Goal: Navigation & Orientation: Find specific page/section

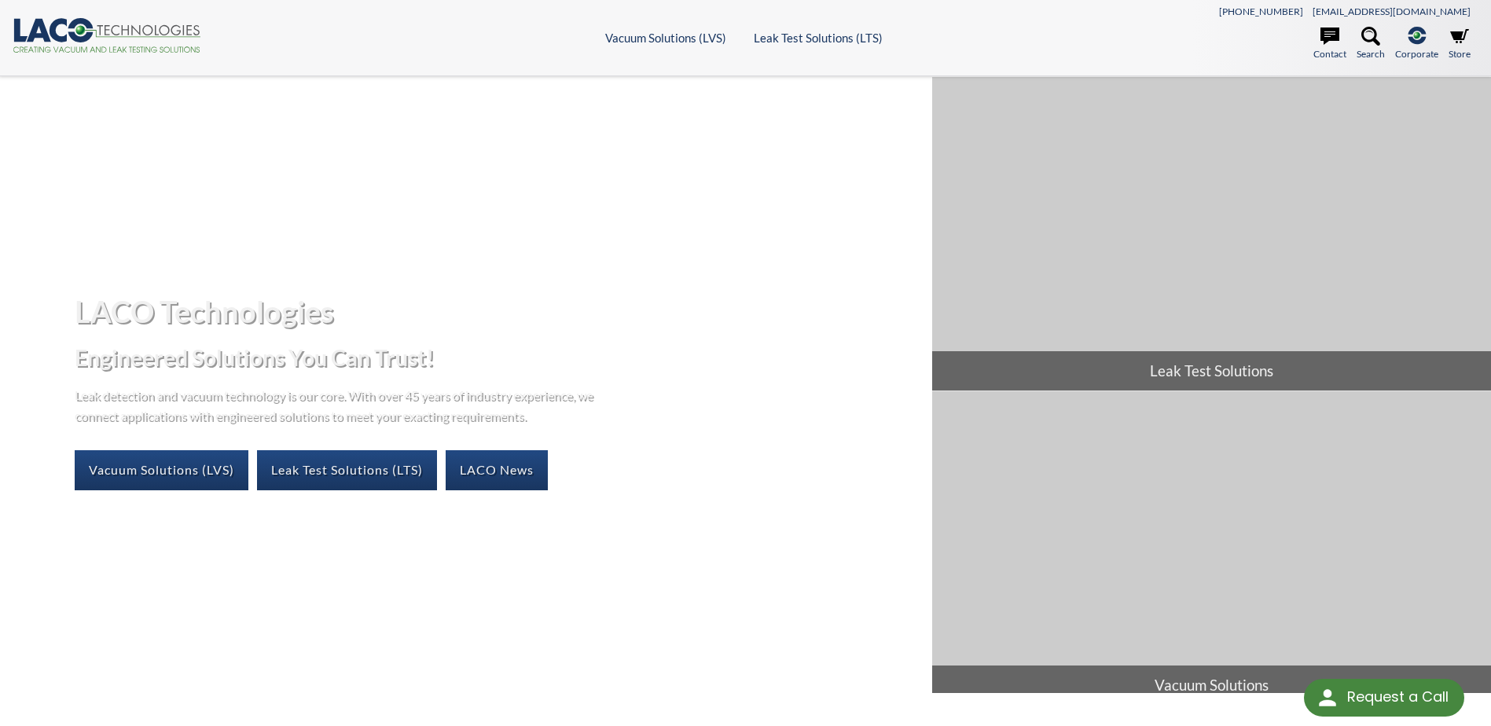
select select "Language Translate Widget"
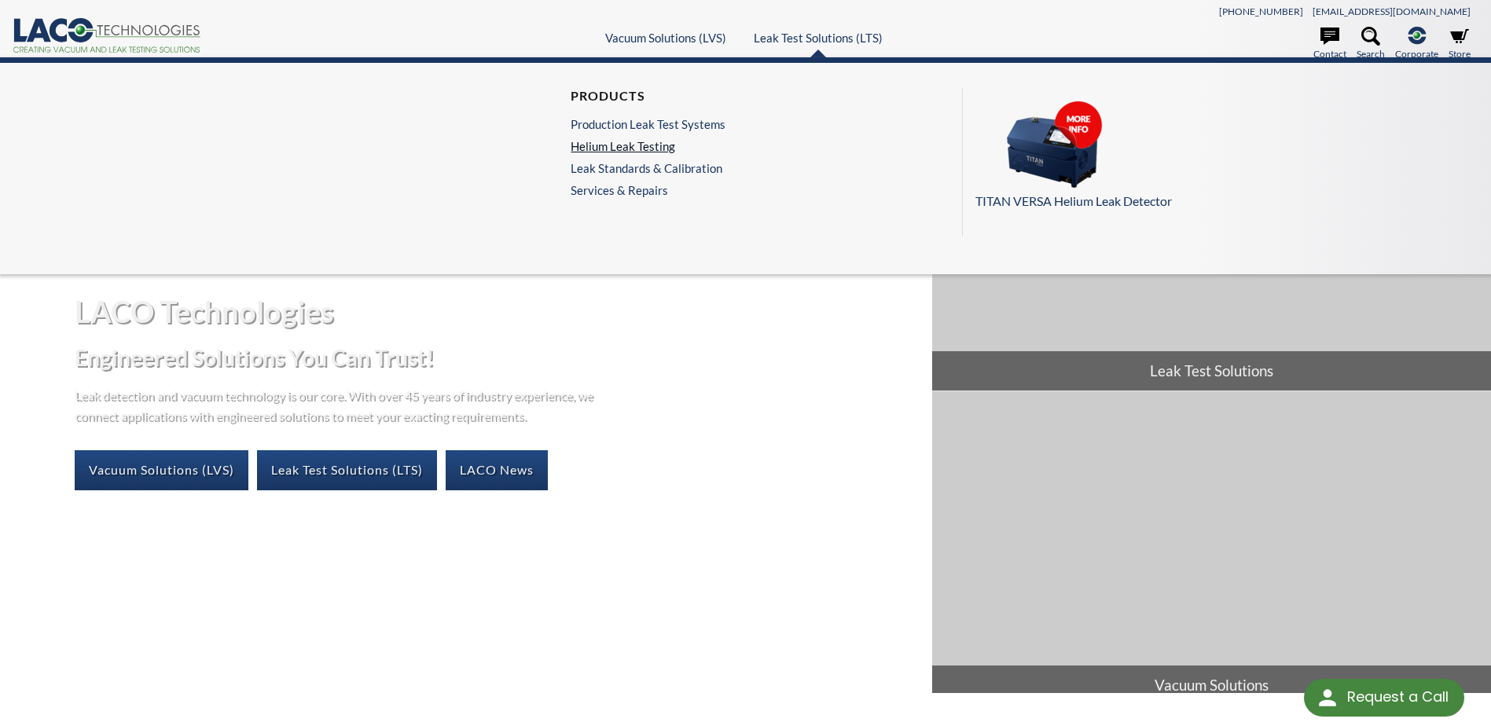
click at [638, 141] on link "Helium Leak Testing" at bounding box center [648, 146] width 155 height 14
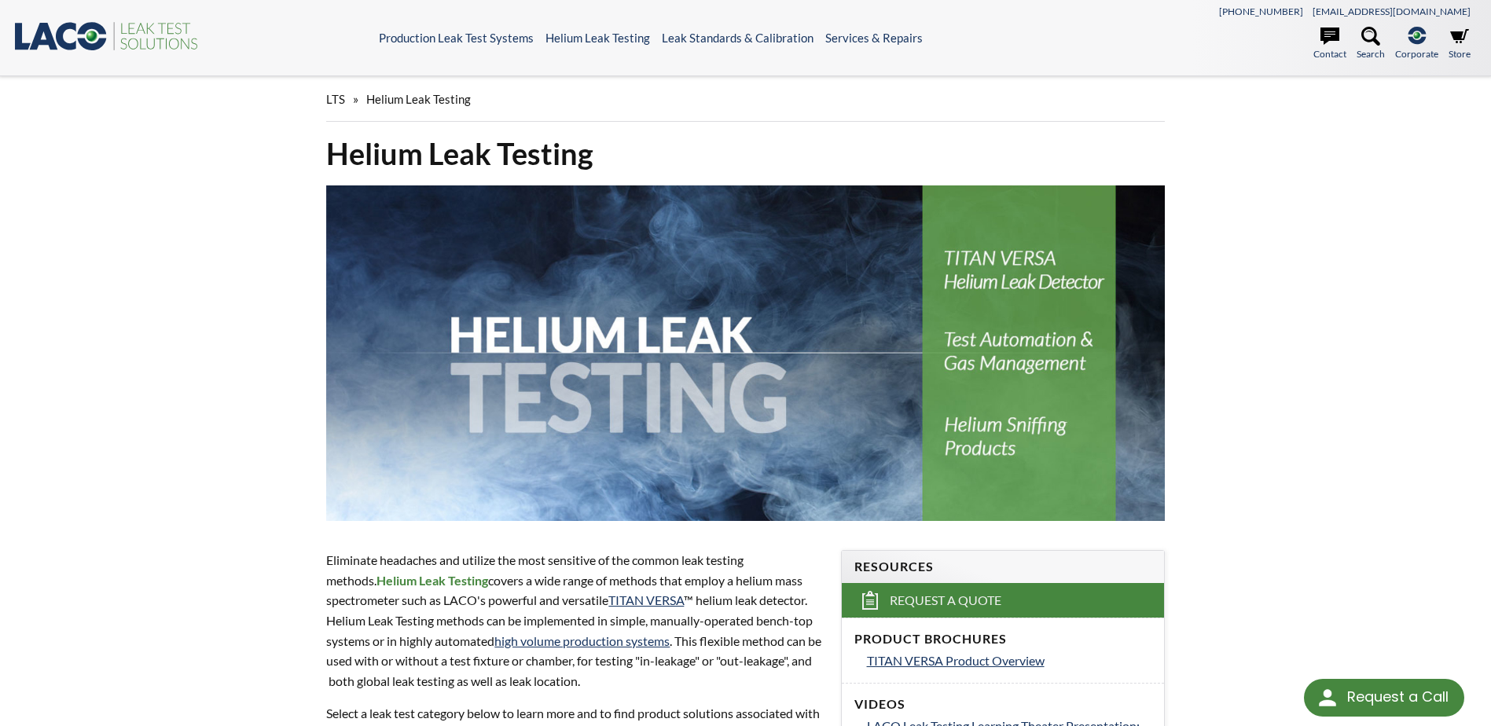
select select "Language Translate Widget"
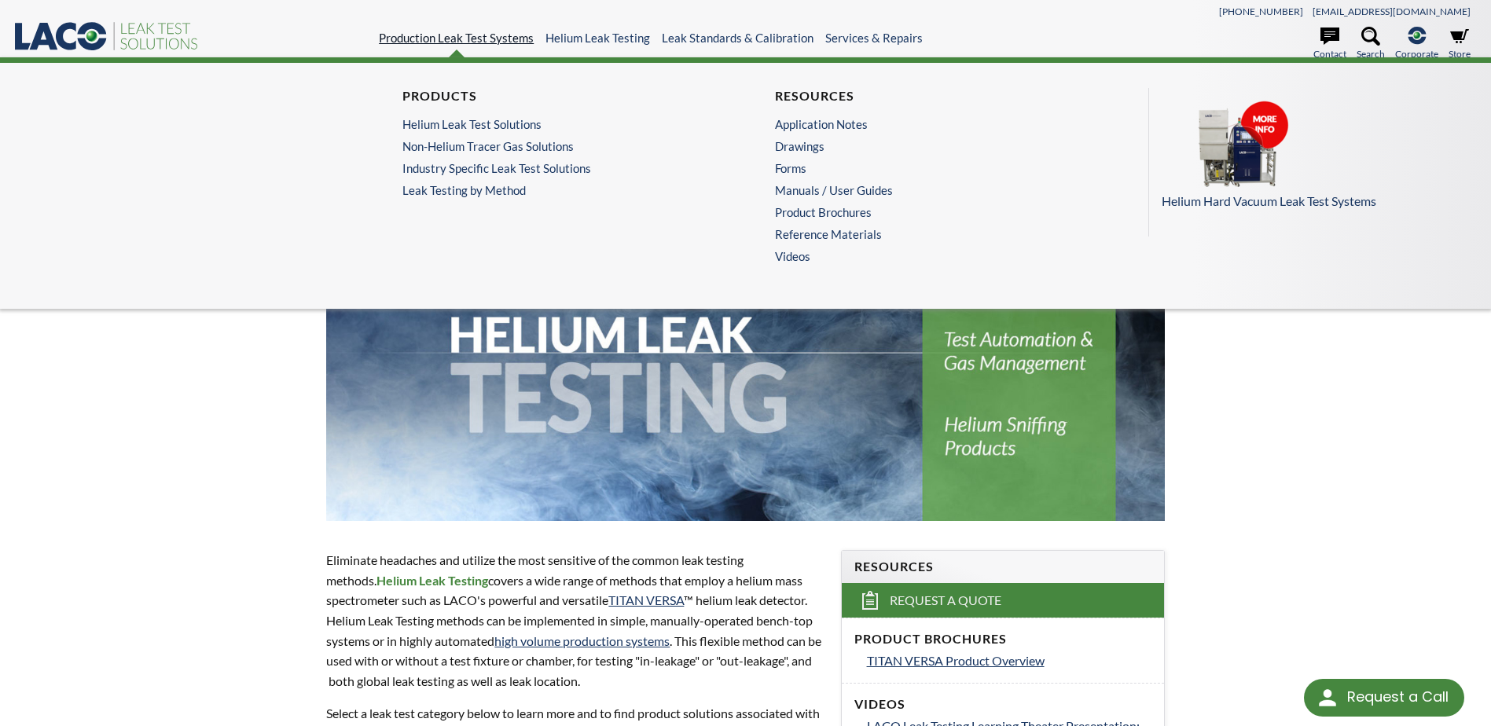
click at [426, 42] on link "Production Leak Test Systems" at bounding box center [456, 38] width 155 height 14
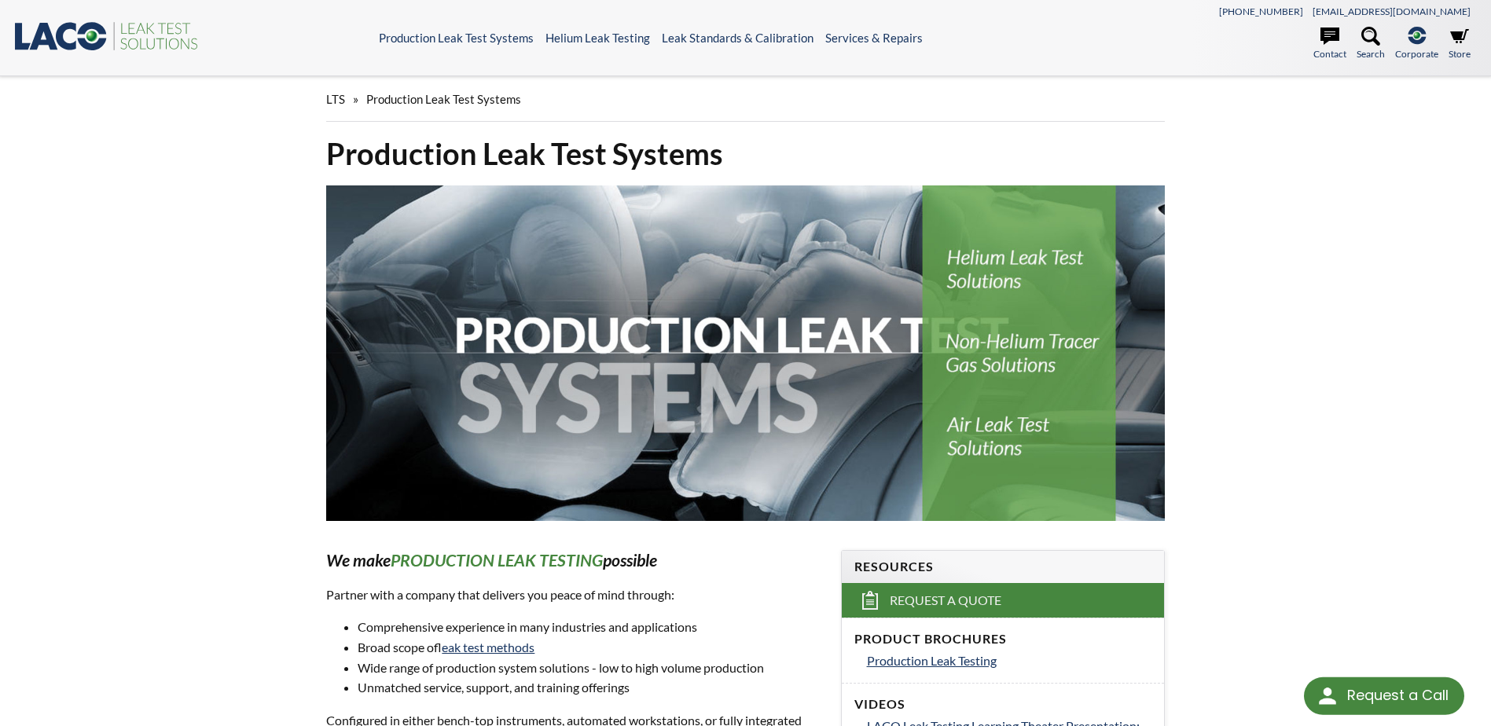
select select "Language Translate Widget"
